Goal: Information Seeking & Learning: Learn about a topic

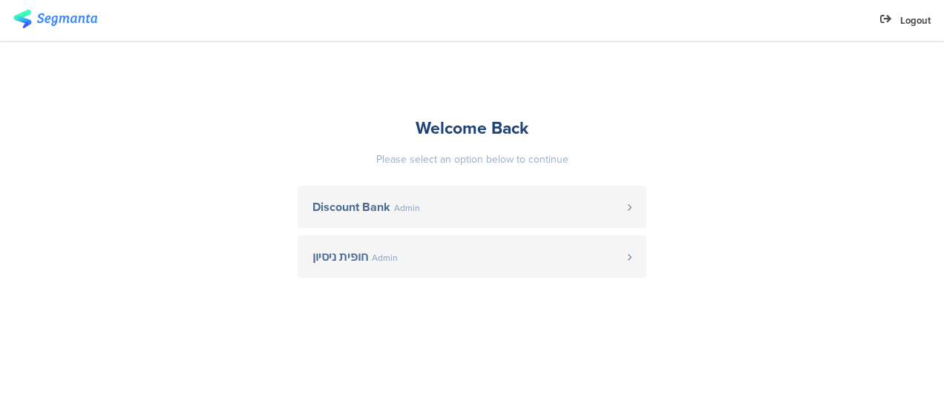
click at [490, 217] on link "Discount Bank Admin" at bounding box center [472, 207] width 349 height 42
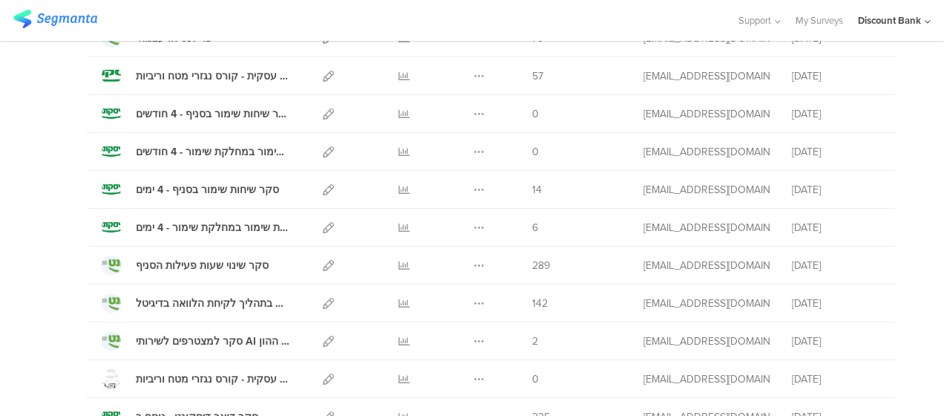
scroll to position [272, 0]
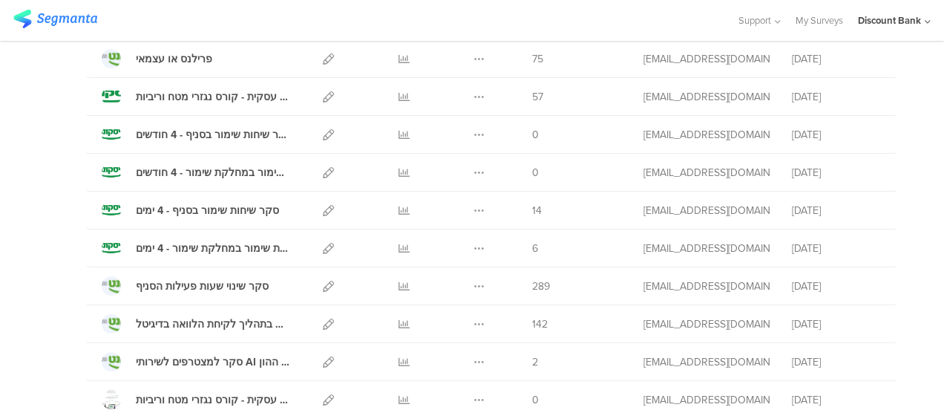
click at [399, 282] on icon at bounding box center [404, 286] width 11 height 11
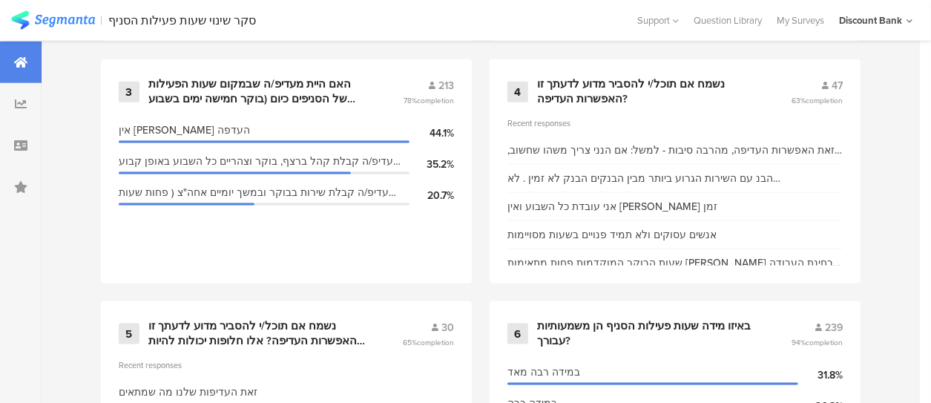
scroll to position [916, 0]
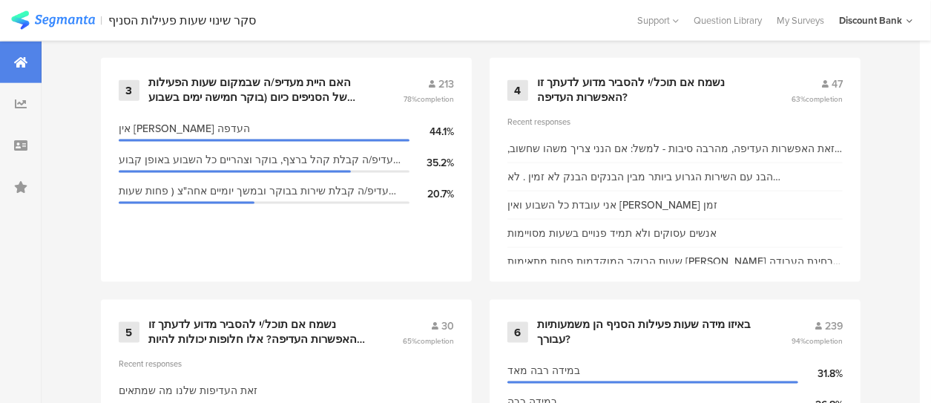
click at [228, 96] on div "האם היית מעדיפ/ה שבמקום שעות הפעילות של הסניפים כיום (בוקר חמישה ימים בשבוע ויו…" at bounding box center [257, 90] width 219 height 29
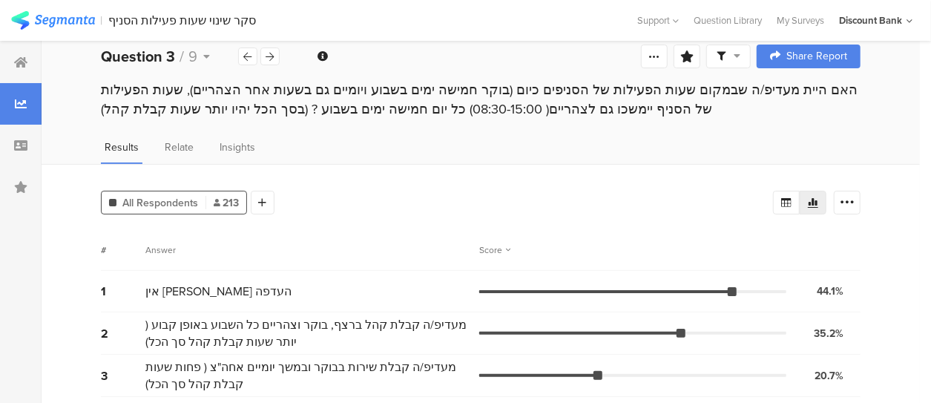
scroll to position [19, 1]
